Goal: Task Accomplishment & Management: Manage account settings

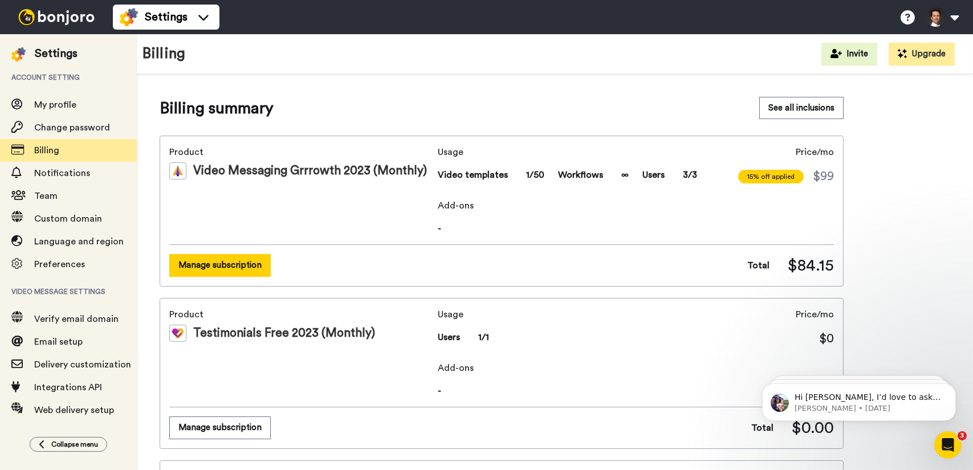
click at [226, 270] on button "Manage subscription" at bounding box center [219, 265] width 101 height 22
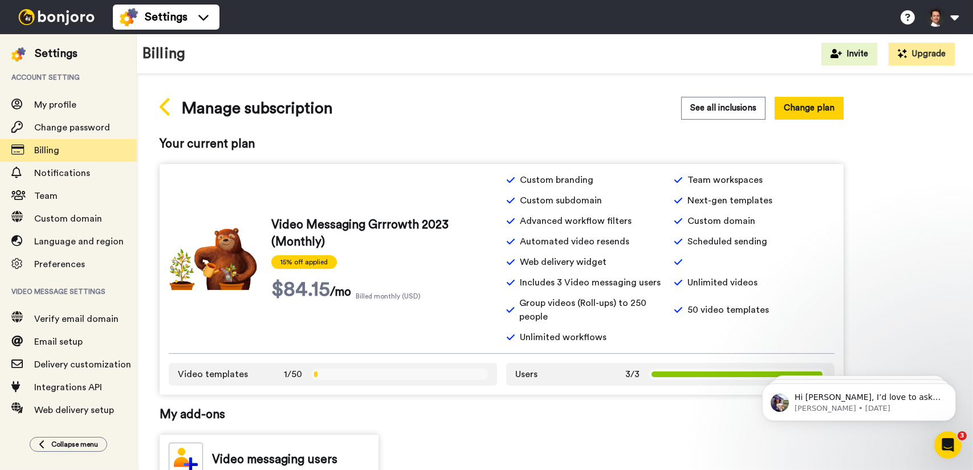
click at [165, 112] on icon at bounding box center [165, 107] width 10 height 18
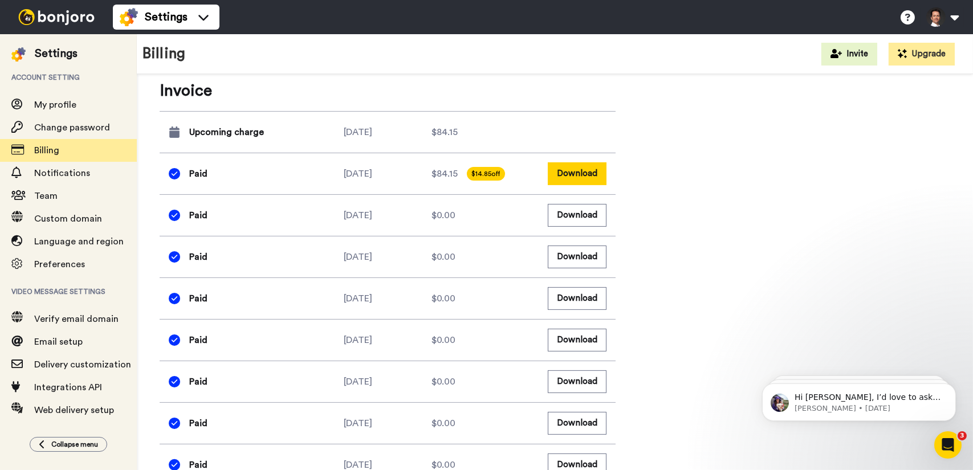
scroll to position [741, 0]
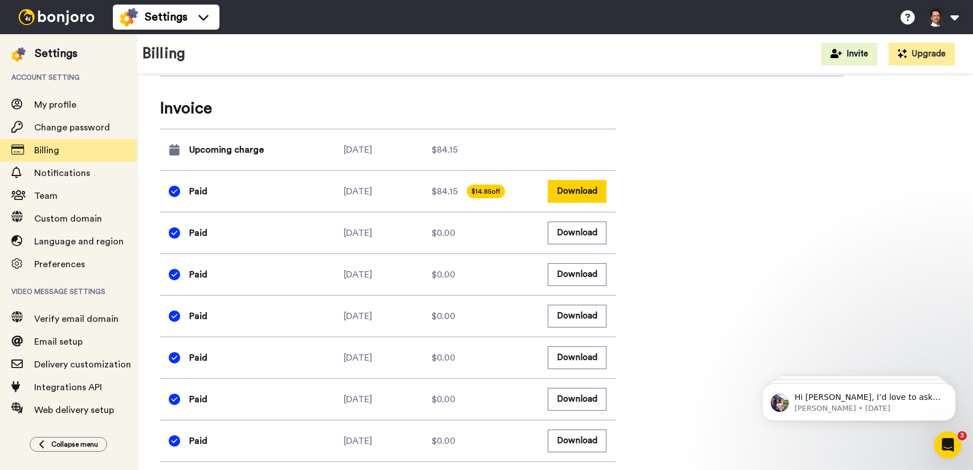
click at [596, 195] on button "Download" at bounding box center [577, 191] width 59 height 22
drag, startPoint x: 664, startPoint y: 121, endPoint x: 736, endPoint y: 53, distance: 99.6
